Goal: Task Accomplishment & Management: Use online tool/utility

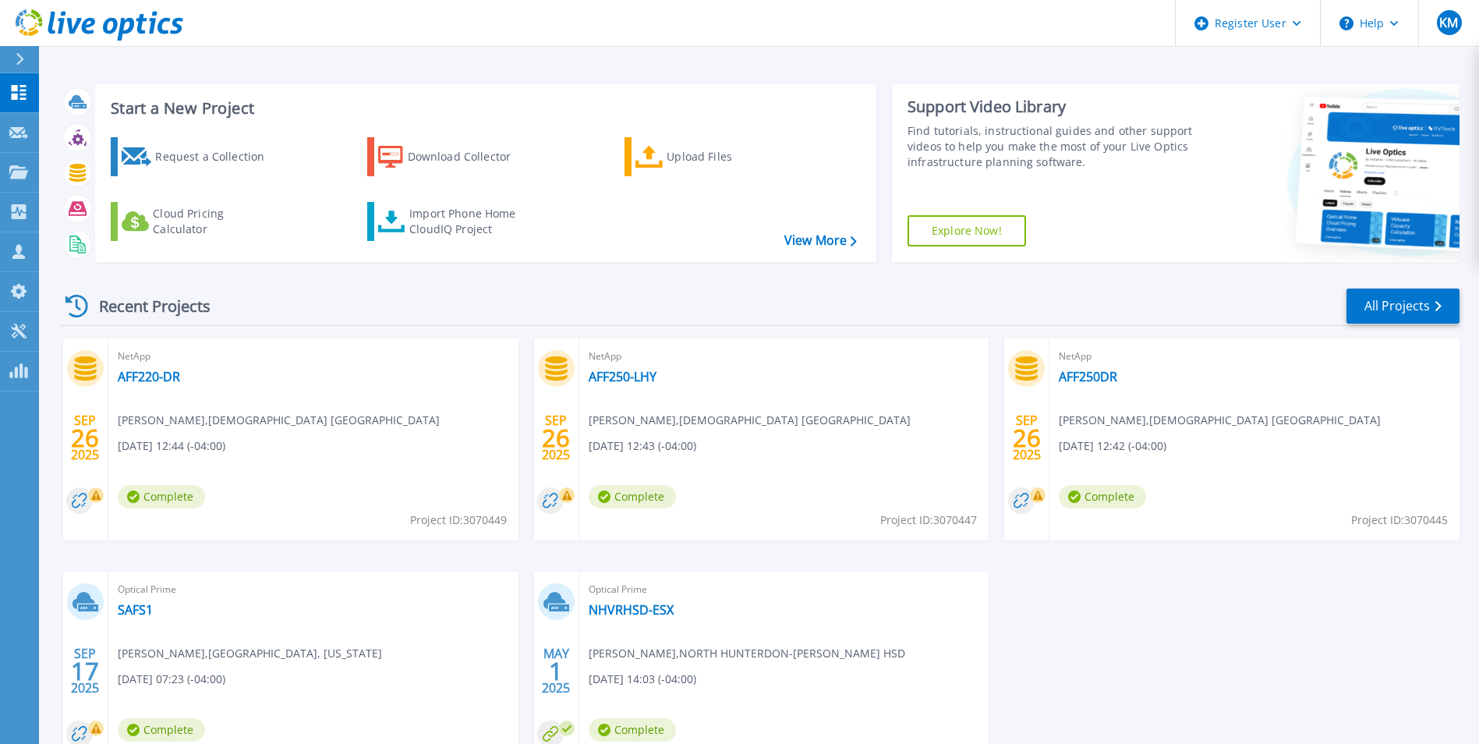
click at [16, 60] on icon at bounding box center [20, 59] width 9 height 12
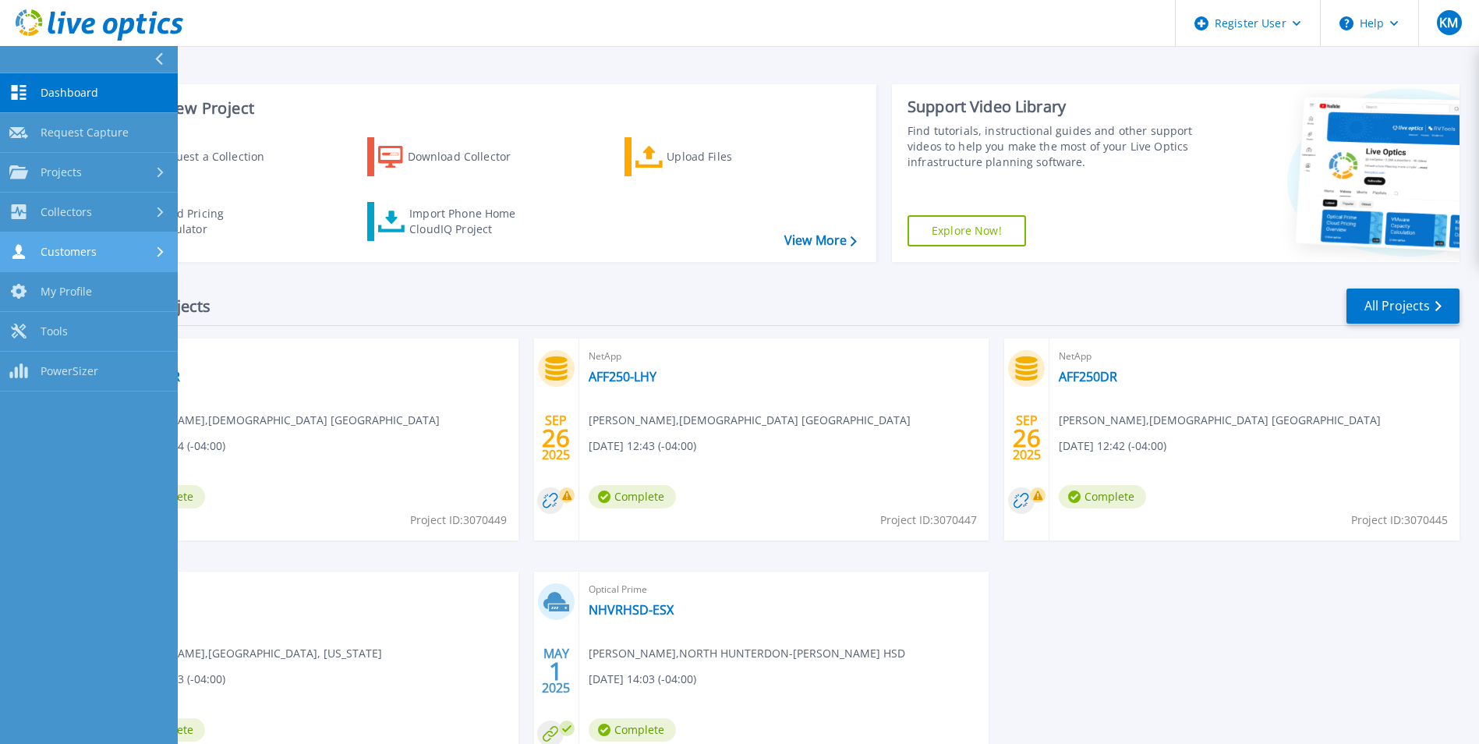
click at [150, 253] on div "Customers" at bounding box center [88, 251] width 159 height 15
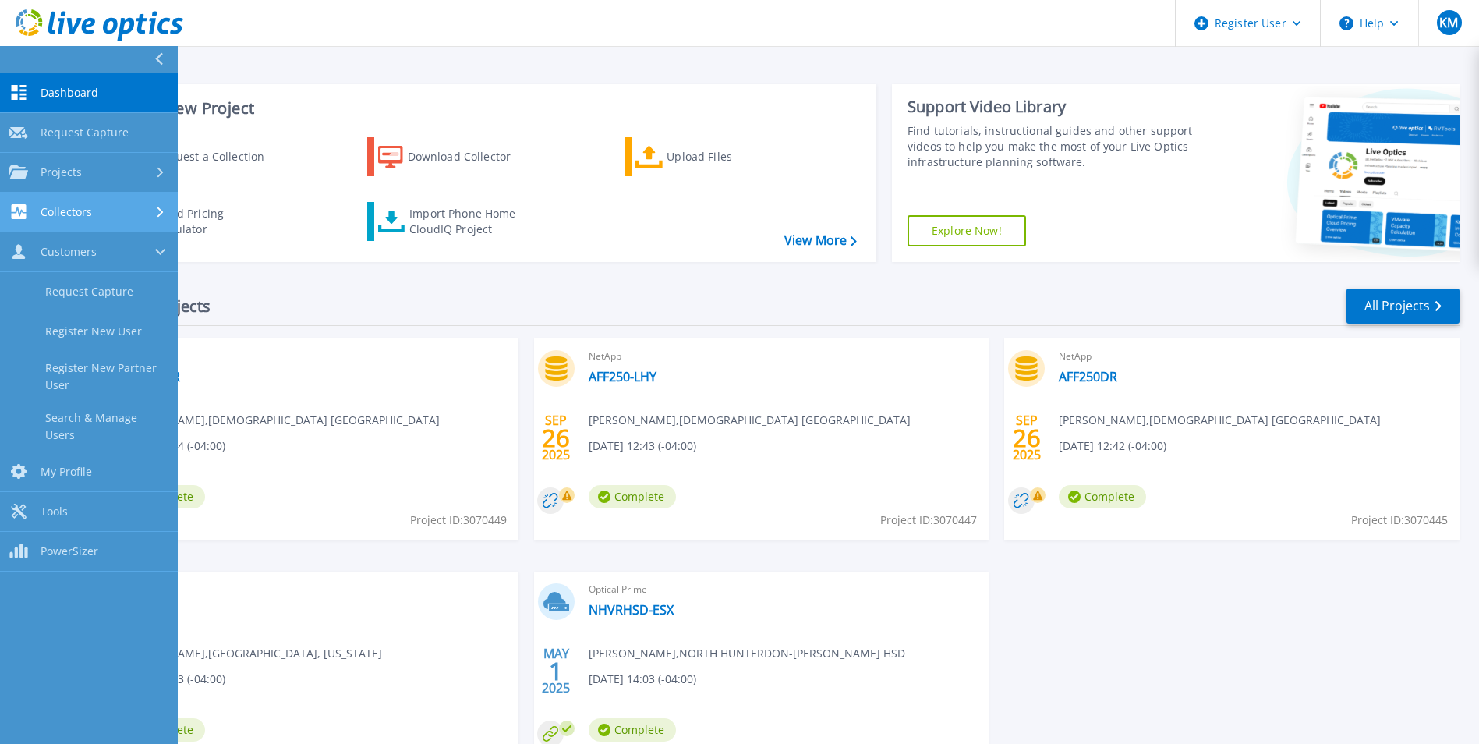
click at [160, 220] on link "Collectors Collectors" at bounding box center [89, 213] width 178 height 40
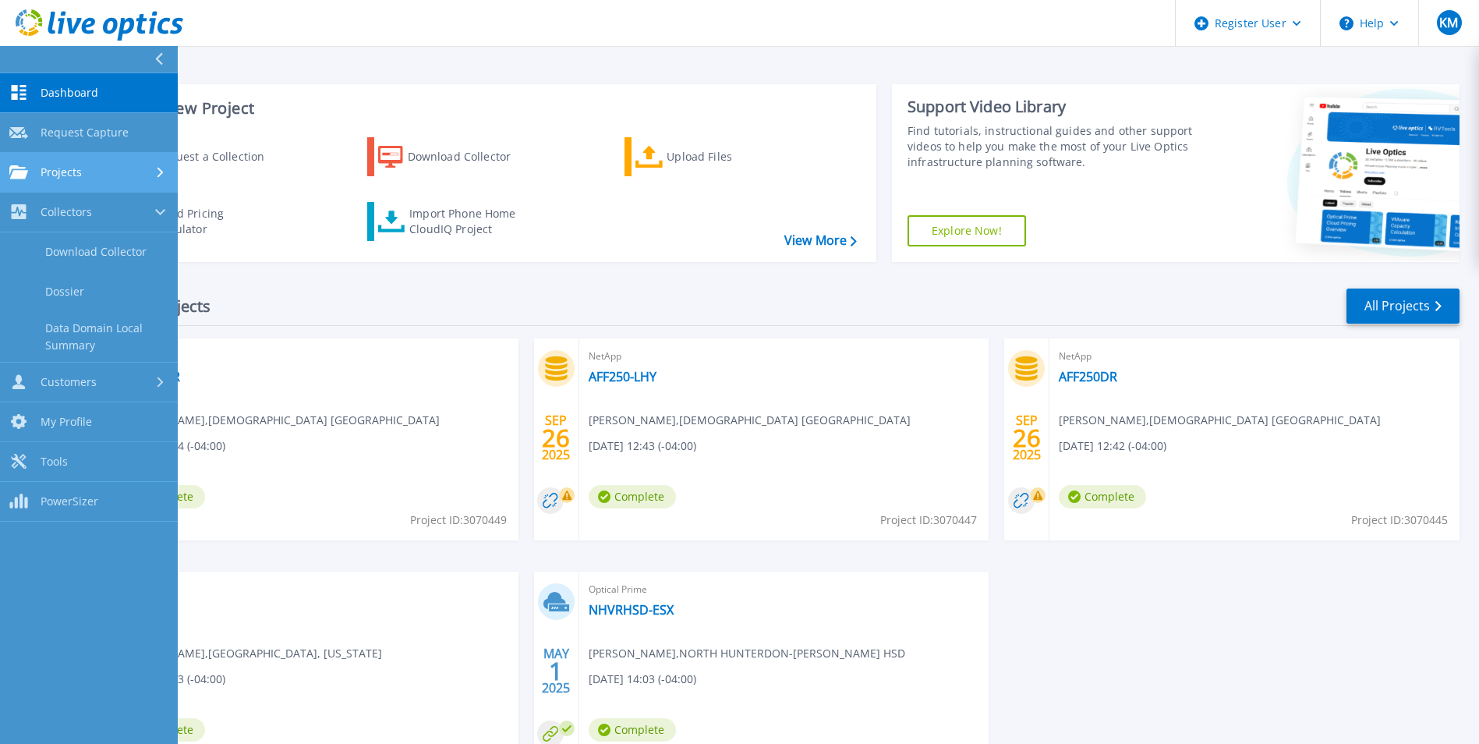
click at [158, 161] on link "Projects Projects" at bounding box center [89, 173] width 178 height 40
click at [160, 169] on icon at bounding box center [160, 172] width 10 height 6
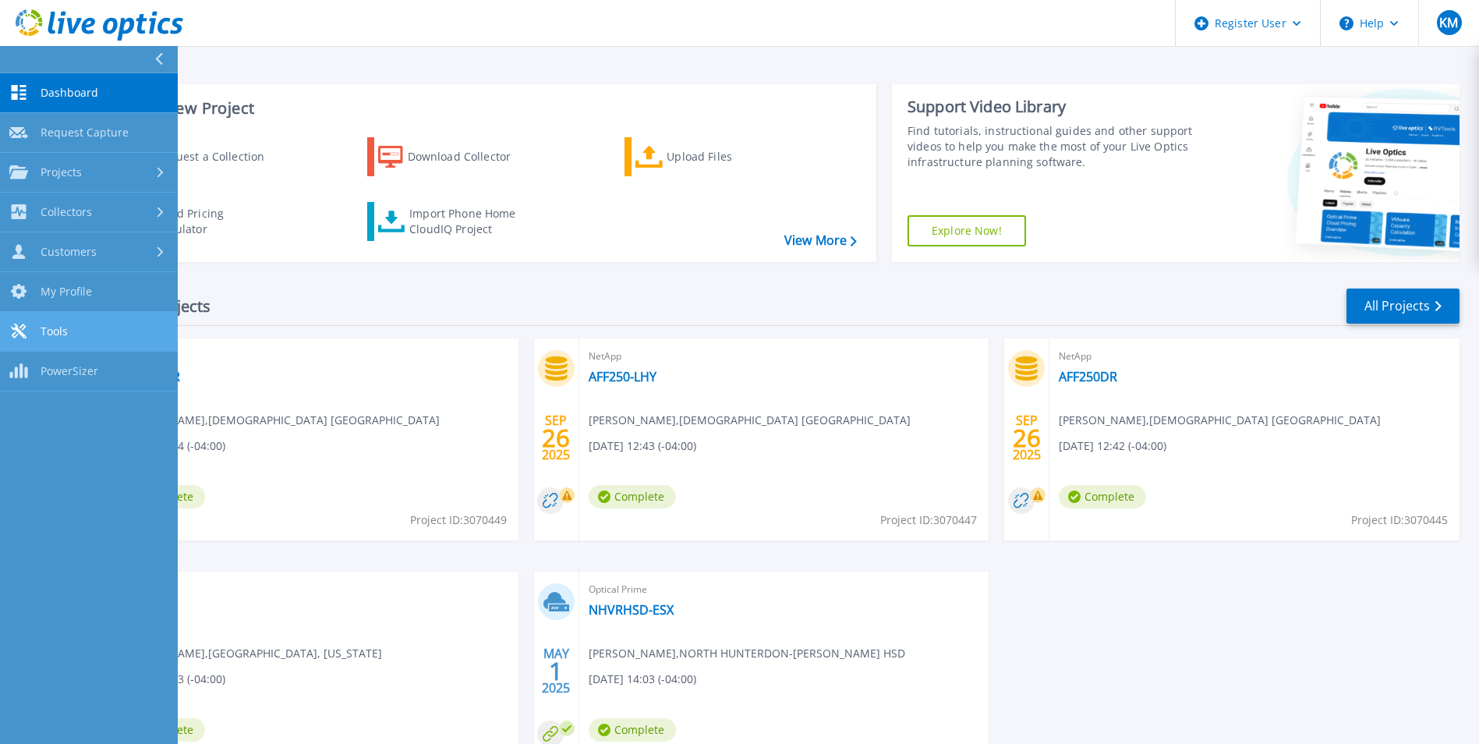
click at [67, 330] on span "Tools" at bounding box center [54, 331] width 27 height 14
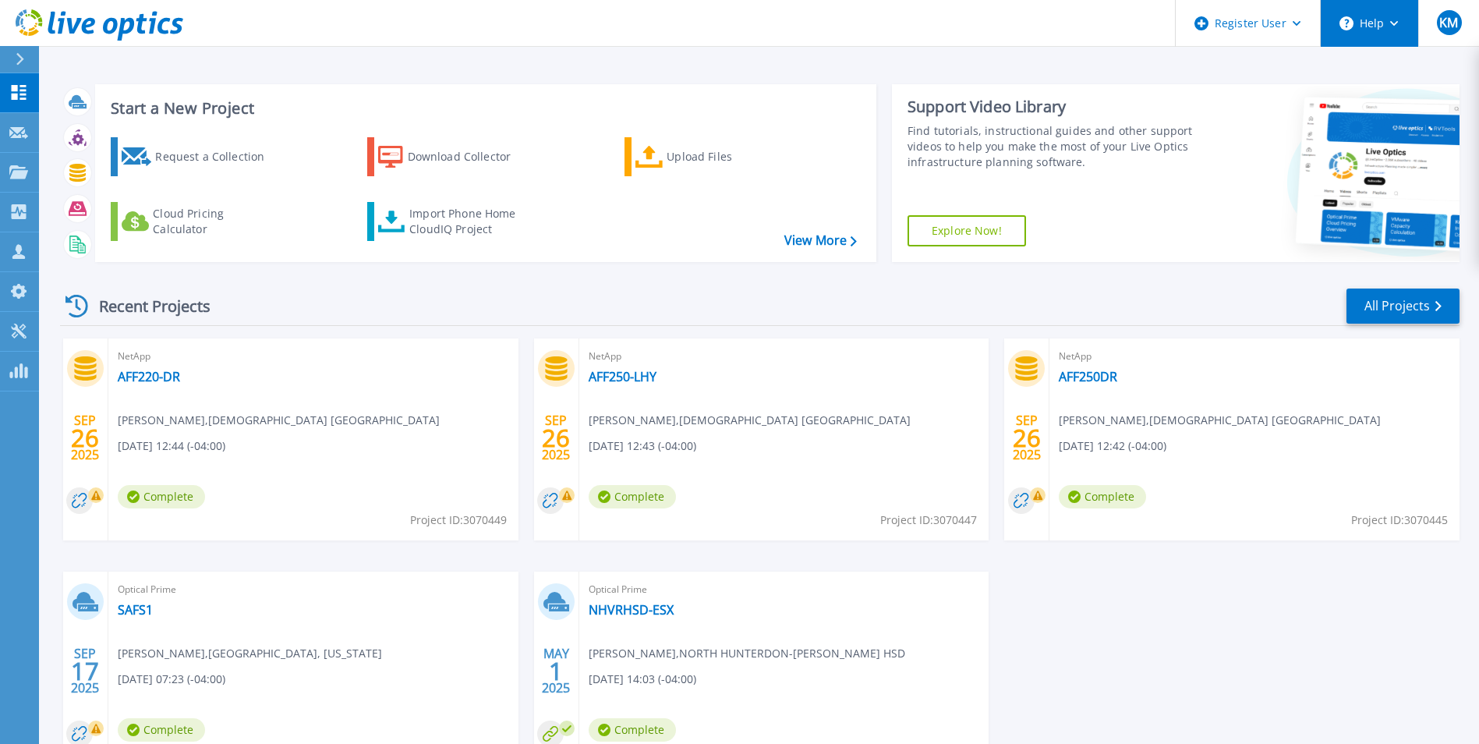
click at [1396, 27] on button "Help" at bounding box center [1369, 23] width 97 height 47
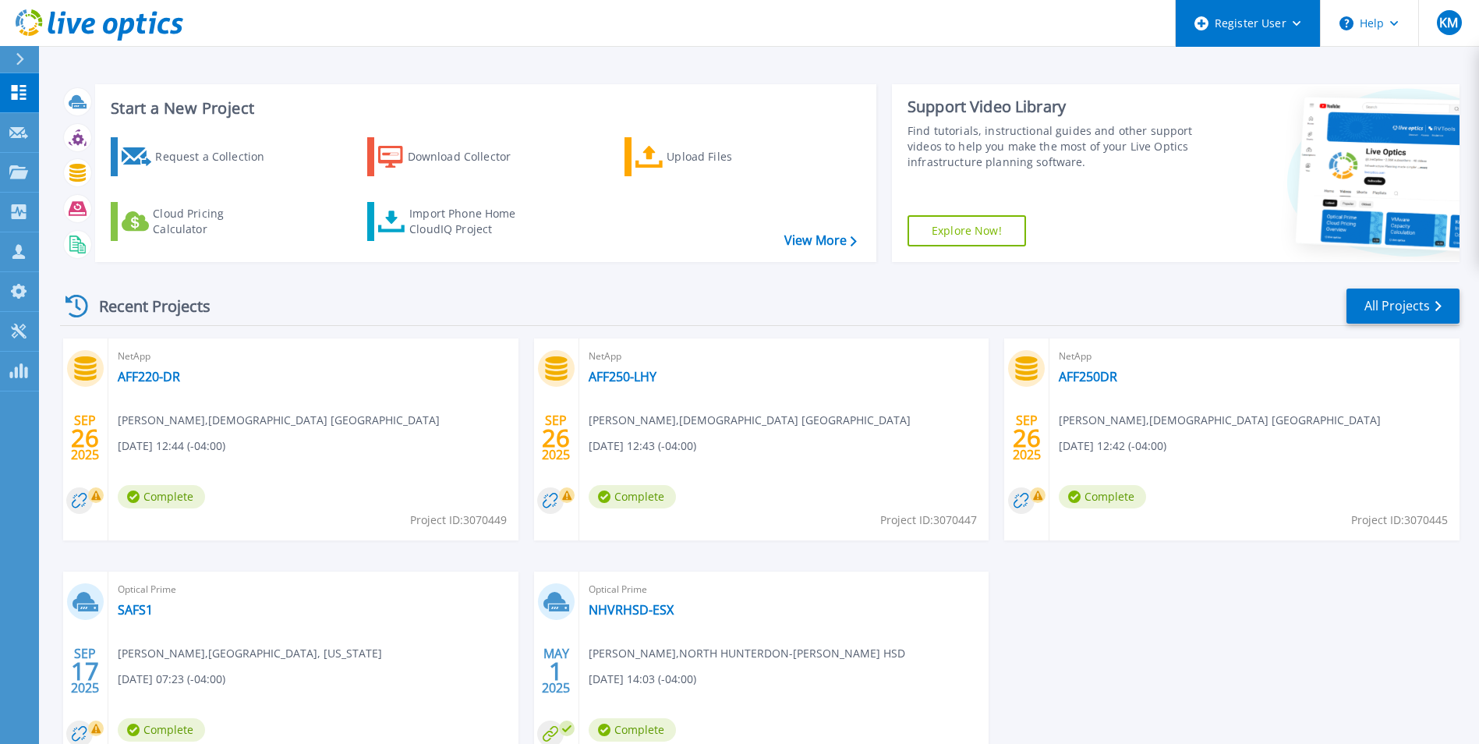
click at [1293, 30] on div "Register User" at bounding box center [1248, 23] width 144 height 47
click at [5, 316] on link "Tools Tools" at bounding box center [19, 332] width 39 height 40
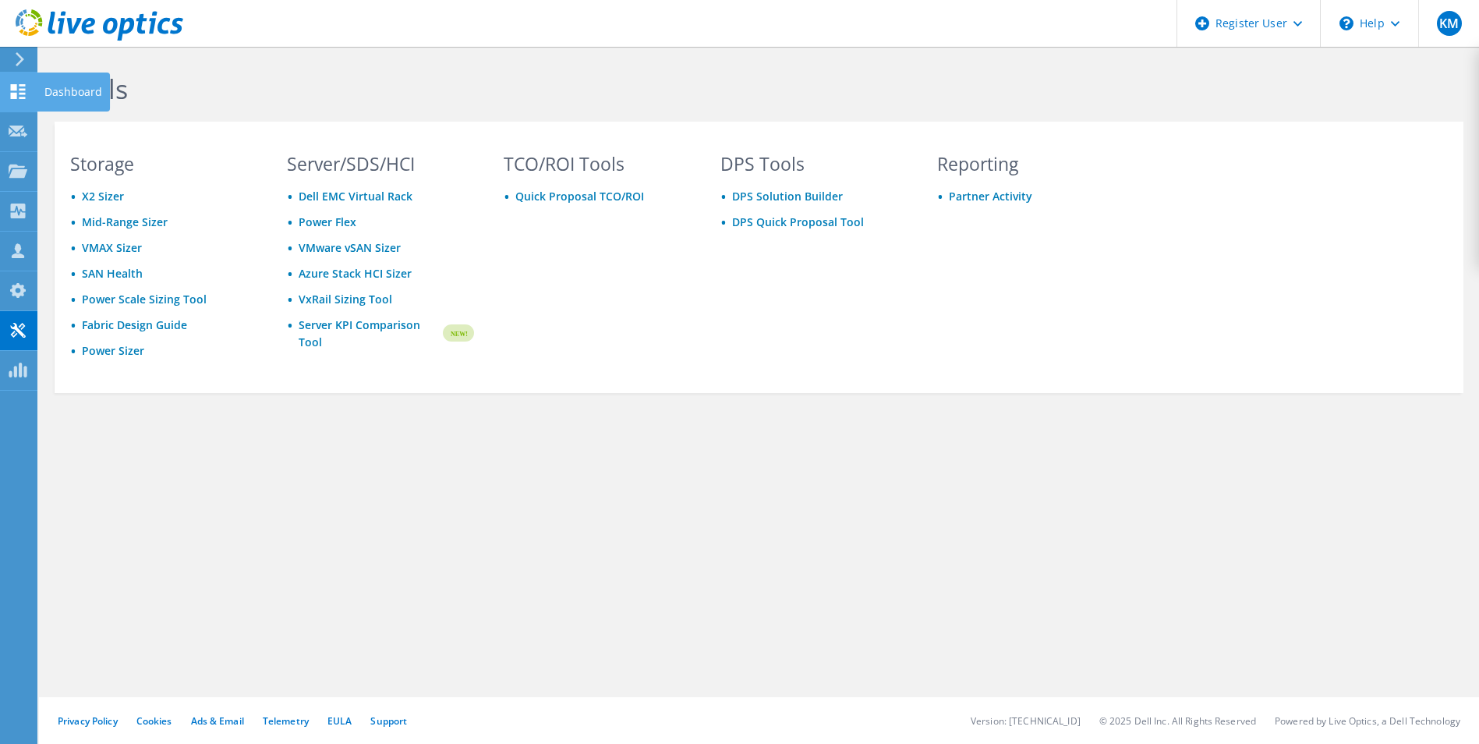
click at [9, 84] on icon at bounding box center [18, 91] width 19 height 15
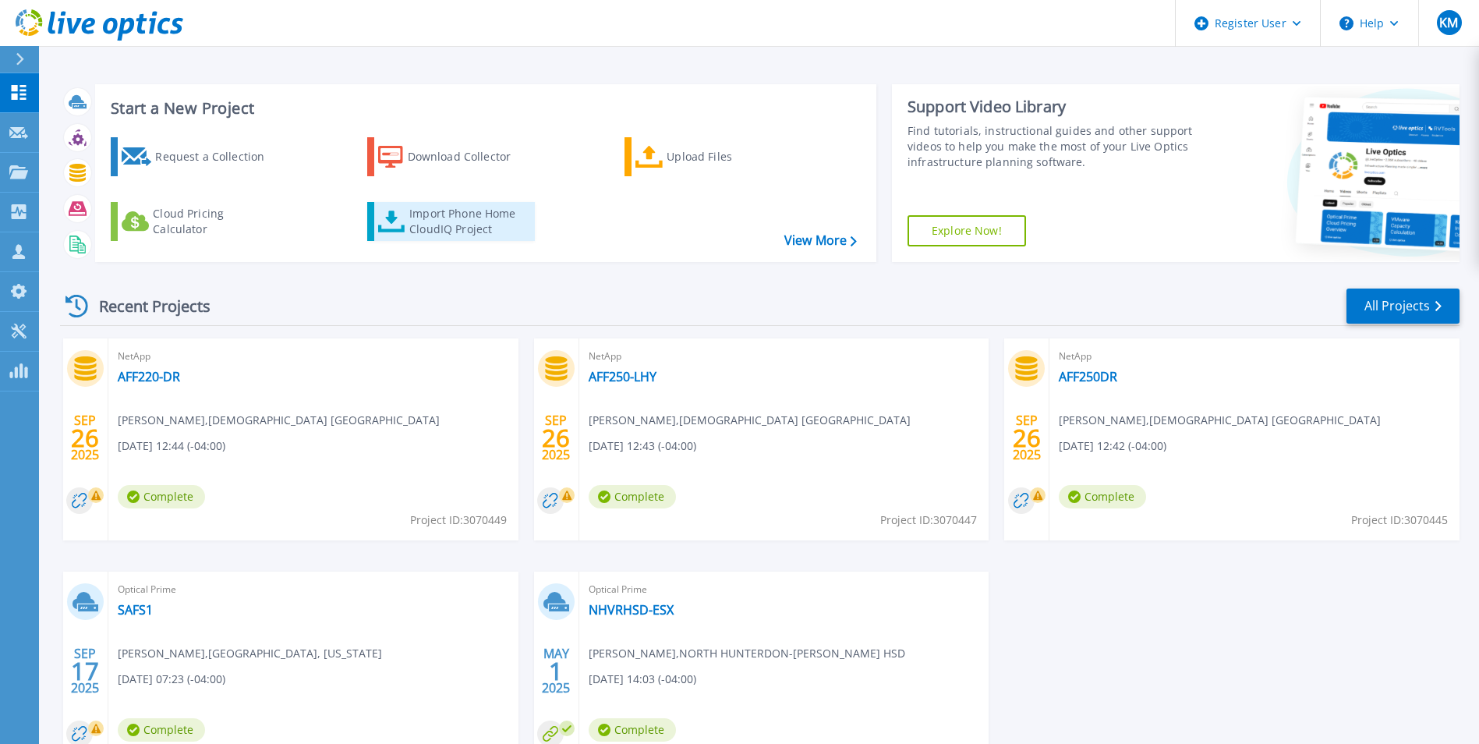
click at [459, 214] on div "Import Phone Home CloudIQ Project" at bounding box center [470, 221] width 122 height 31
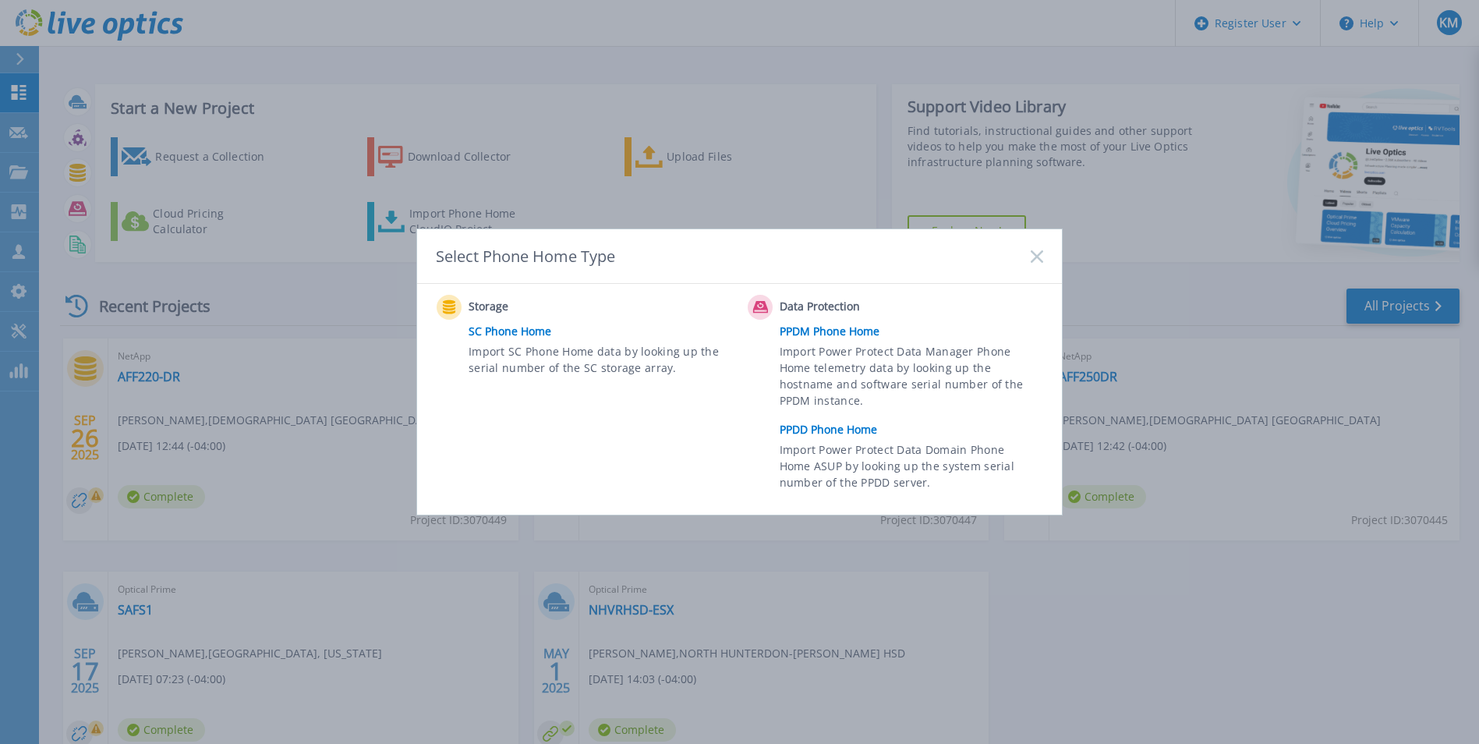
click at [839, 327] on link "PPDM Phone Home" at bounding box center [915, 331] width 271 height 23
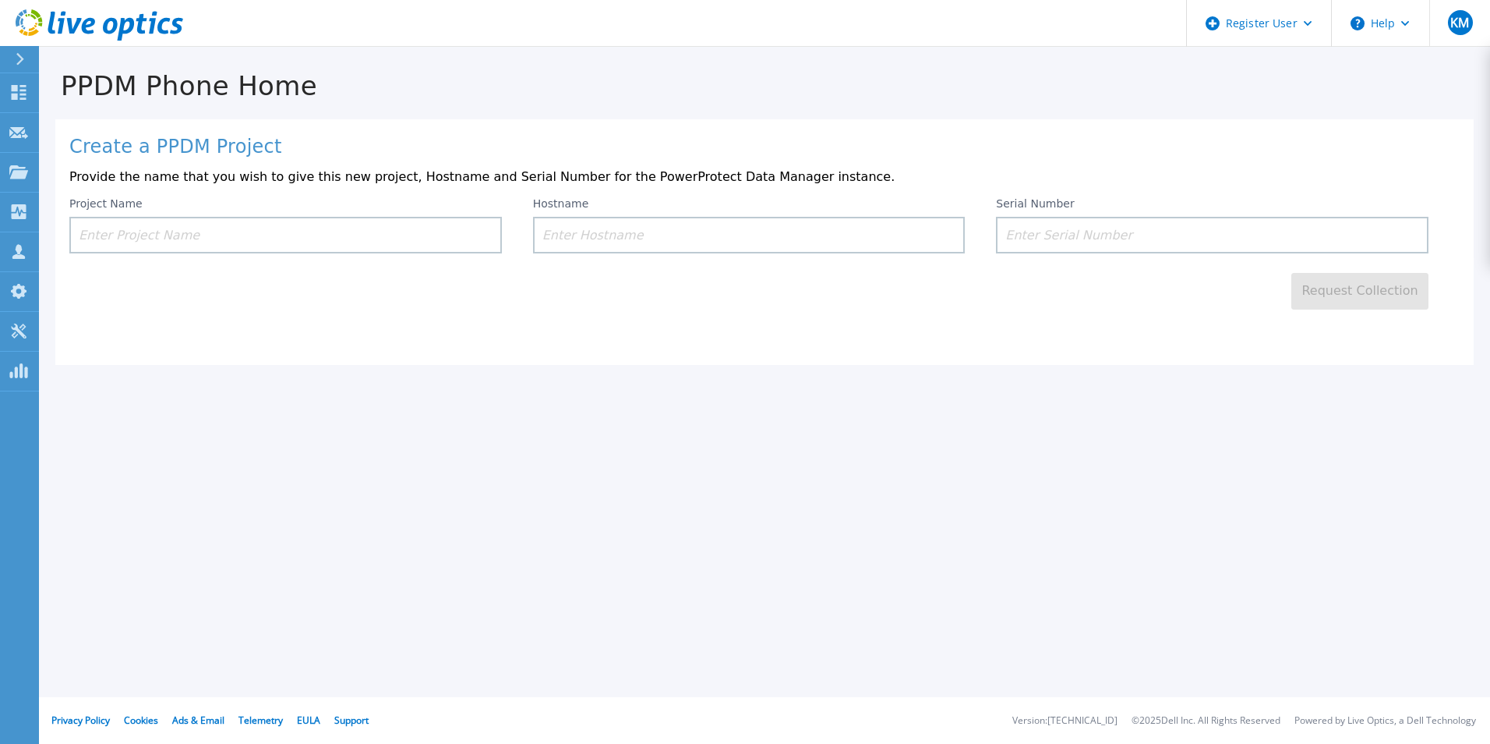
click at [384, 235] on input at bounding box center [285, 235] width 433 height 37
click at [688, 234] on input at bounding box center [749, 235] width 433 height 37
click at [1193, 235] on input at bounding box center [1212, 235] width 433 height 37
paste input "ELMDDC1121HWPQ"
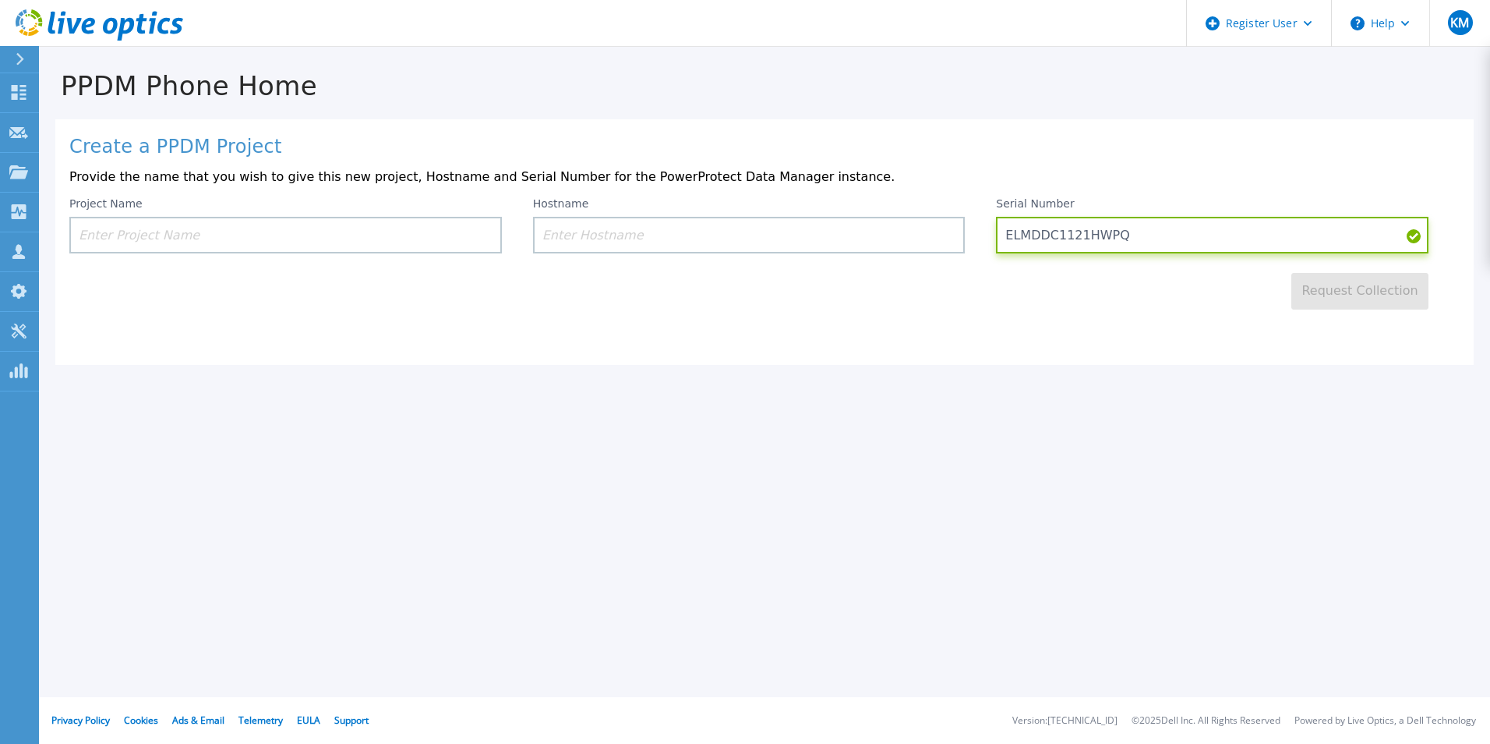
type input "ELMDDC1121HWPQ"
click at [1186, 291] on div "Request Collection" at bounding box center [764, 281] width 1391 height 56
click at [762, 228] on input at bounding box center [749, 235] width 433 height 37
click at [378, 231] on input at bounding box center [285, 235] width 433 height 37
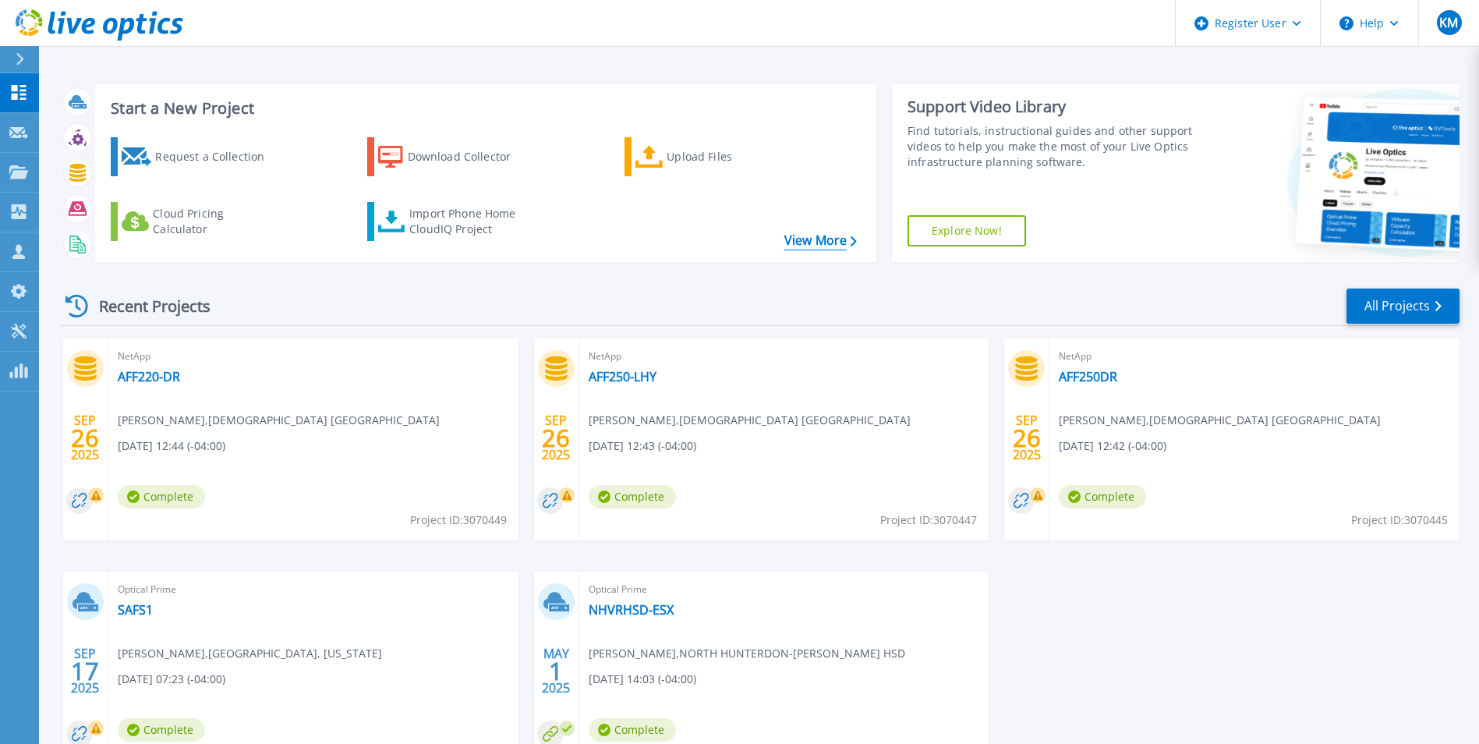
click at [827, 239] on link "View More" at bounding box center [820, 240] width 72 height 15
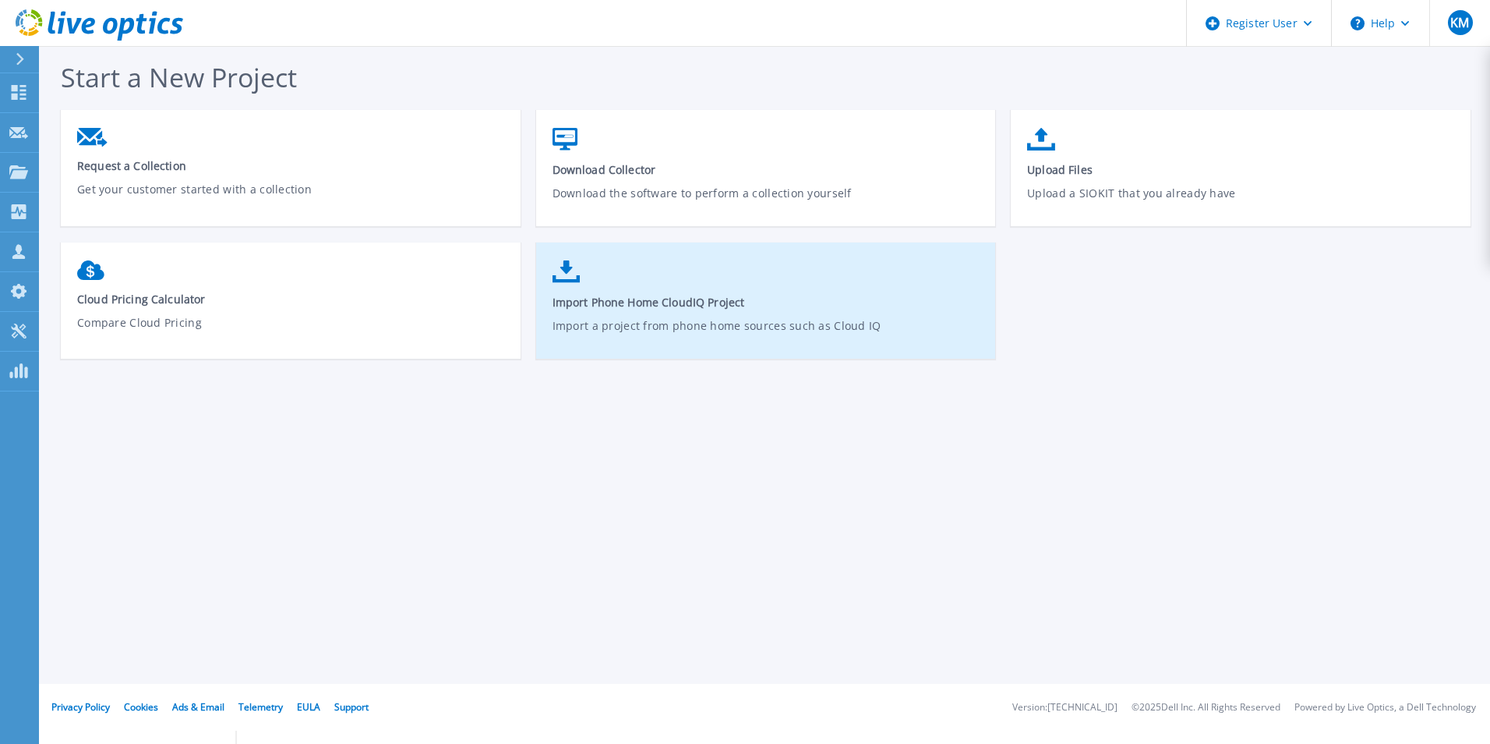
click at [625, 288] on link "Import Phone Home CloudIQ Project Import a project from phone home sources such…" at bounding box center [766, 308] width 460 height 111
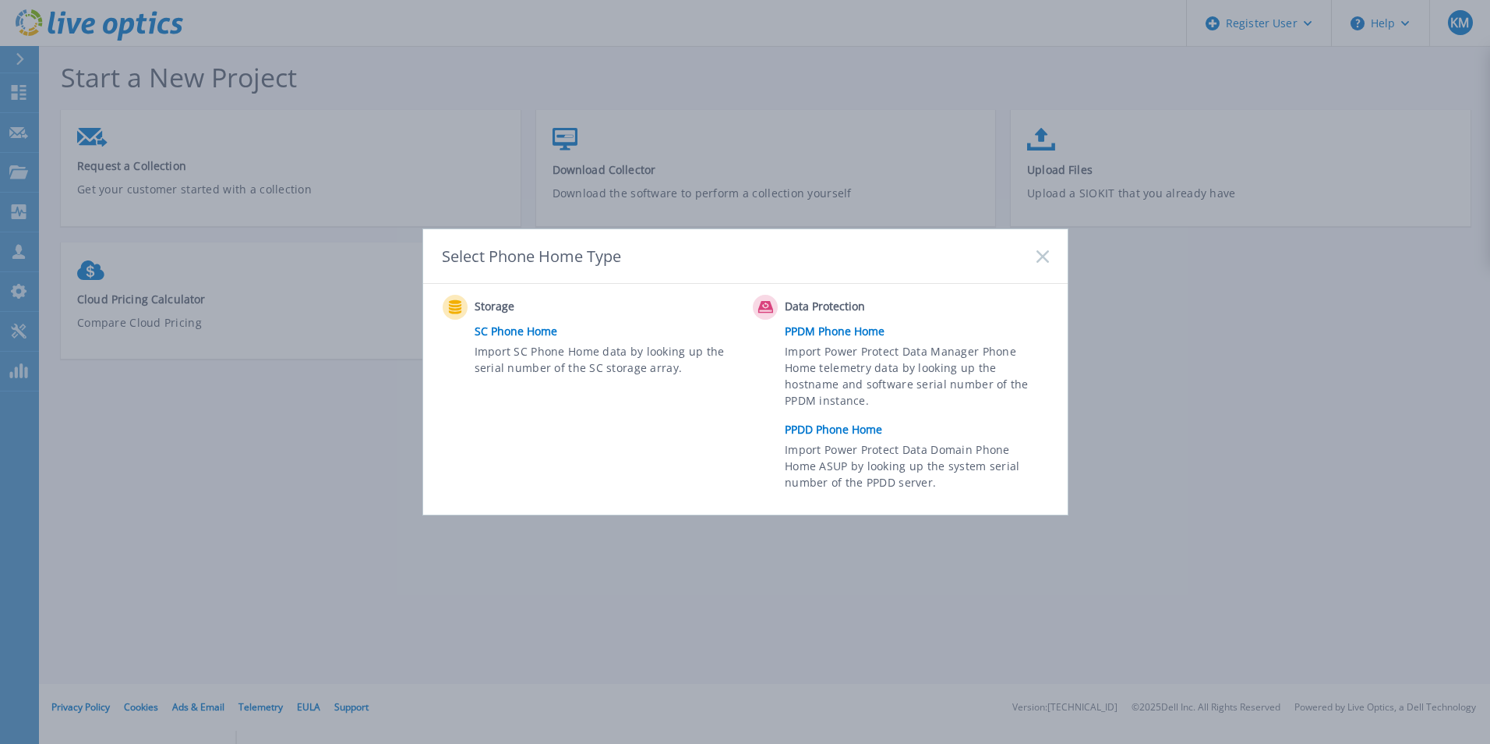
click at [859, 428] on link "PPDD Phone Home" at bounding box center [920, 429] width 271 height 23
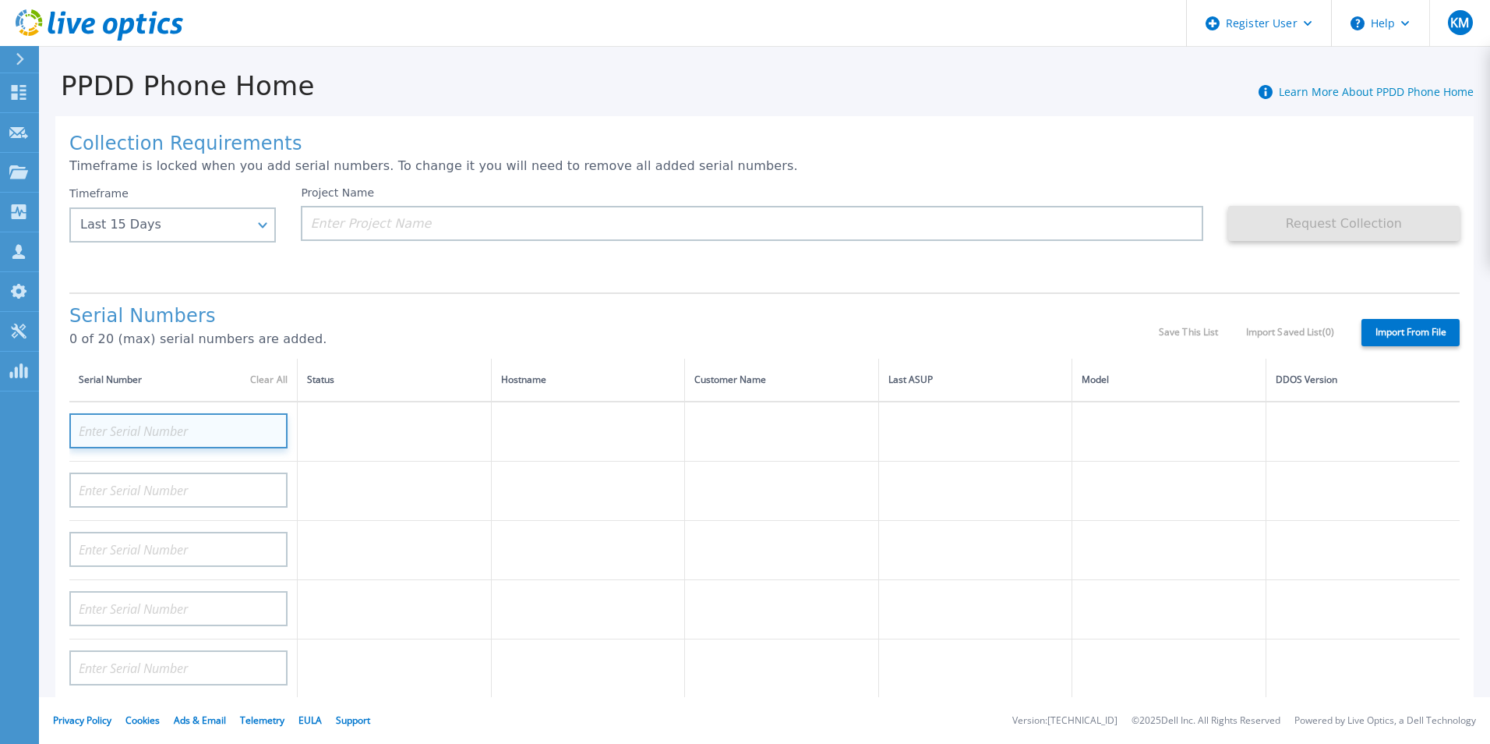
click at [223, 428] on input at bounding box center [178, 430] width 218 height 35
paste input "ELMDDC1121HWPQ"
type input "ELMDDC1121HWPQ"
click at [415, 343] on p "0 of 20 (max) serial numbers are added." at bounding box center [614, 339] width 1090 height 14
